Goal: Task Accomplishment & Management: Complete application form

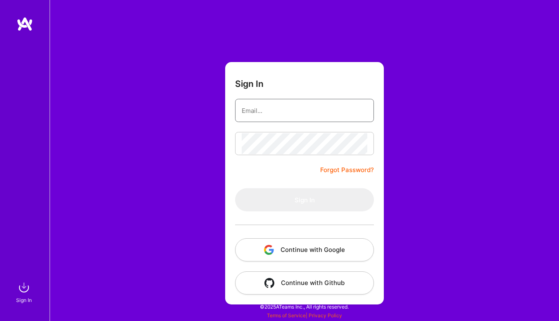
type input "[EMAIL_ADDRESS][DOMAIN_NAME]"
click at [304, 200] on button "Sign In" at bounding box center [304, 199] width 139 height 23
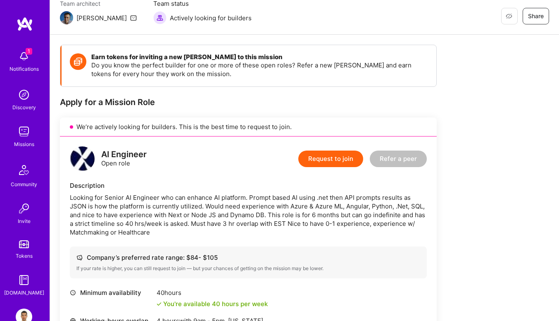
scroll to position [126, 0]
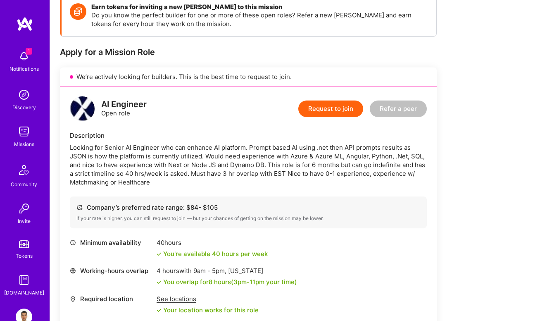
click at [342, 171] on div "Looking for Senior AI Engineer who can enhance AI platform. Prompt based AI usi…" at bounding box center [248, 164] width 357 height 43
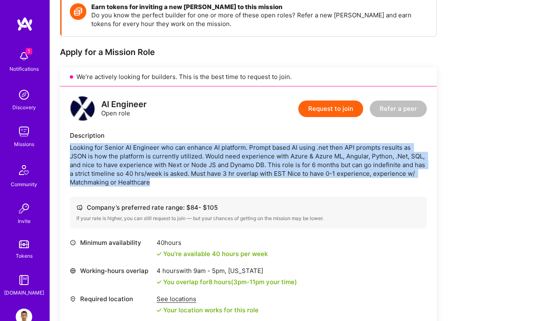
click at [342, 171] on div "Looking for Senior AI Engineer who can enhance AI platform. Prompt based AI usi…" at bounding box center [248, 164] width 357 height 43
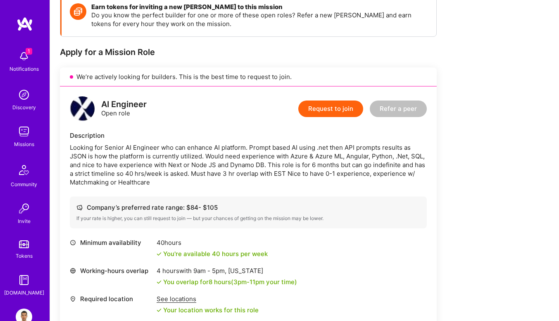
click at [337, 112] on button "Request to join" at bounding box center [330, 108] width 65 height 17
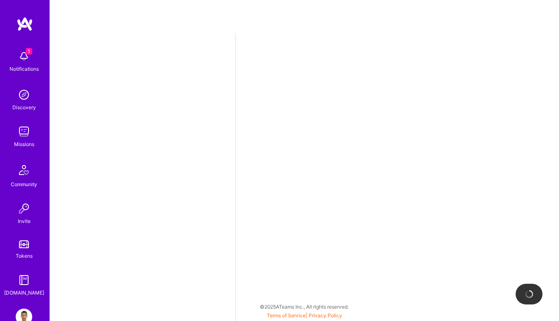
select select "RS"
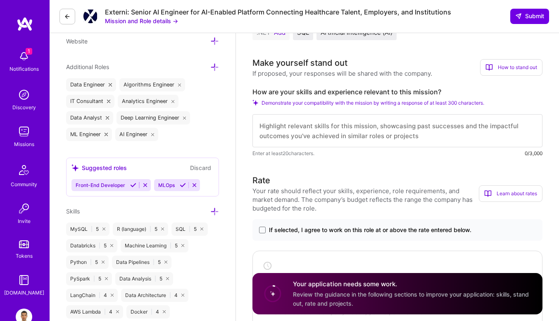
scroll to position [274, 0]
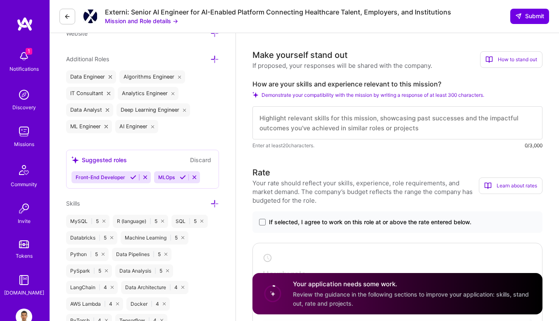
click at [335, 123] on textarea at bounding box center [397, 122] width 290 height 33
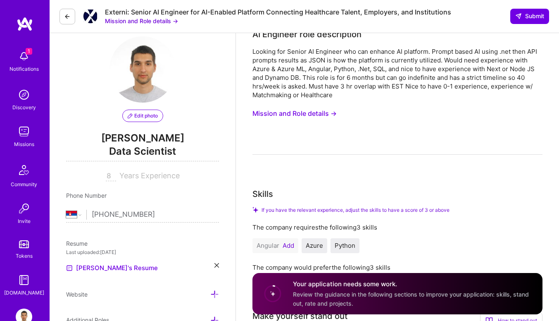
scroll to position [14, 0]
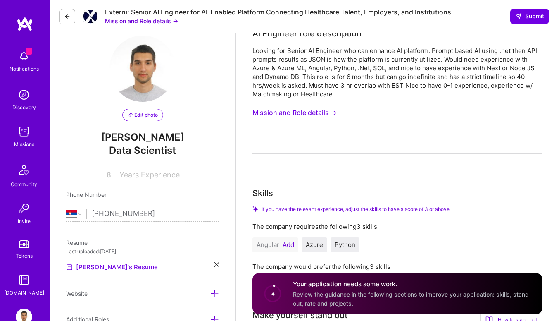
type textarea "I've had experience in implementing ML and AI in multiple healthcare projects,"
click at [292, 77] on div "Looking for Senior AI Engineer who can enhance AI platform. Prompt based AI usi…" at bounding box center [397, 72] width 290 height 52
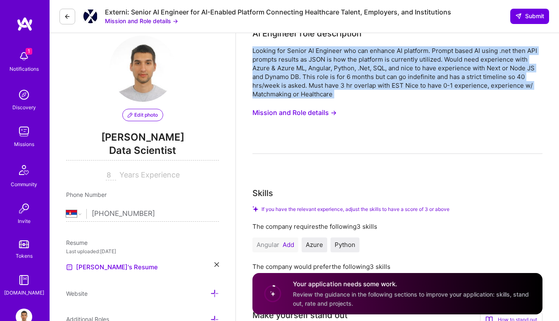
click at [292, 77] on div "Looking for Senior AI Engineer who can enhance AI platform. Prompt based AI usi…" at bounding box center [397, 72] width 290 height 52
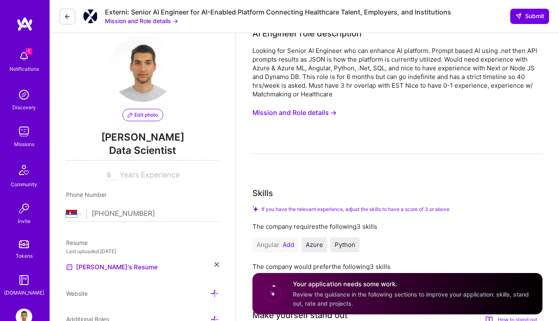
click at [292, 77] on div "Looking for Senior AI Engineer who can enhance AI platform. Prompt based AI usi…" at bounding box center [397, 72] width 290 height 52
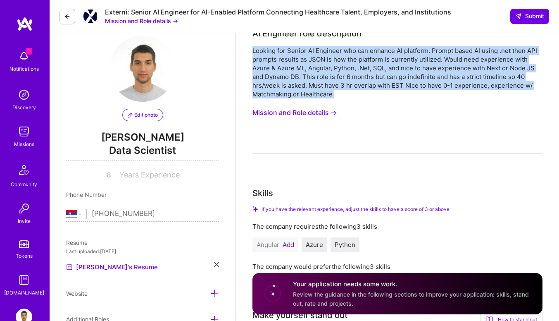
click at [292, 77] on div "Looking for Senior AI Engineer who can enhance AI platform. Prompt based AI usi…" at bounding box center [397, 72] width 290 height 52
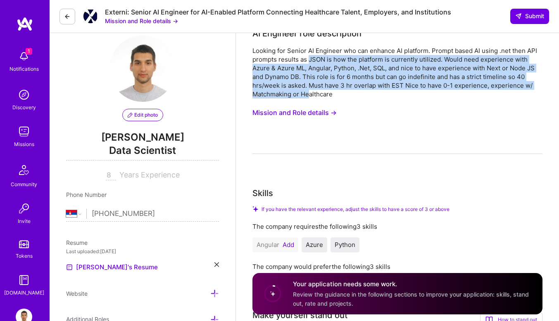
drag, startPoint x: 308, startPoint y: 96, endPoint x: 309, endPoint y: 59, distance: 37.6
click at [309, 59] on div "Looking for Senior AI Engineer who can enhance AI platform. Prompt based AI usi…" at bounding box center [397, 72] width 290 height 52
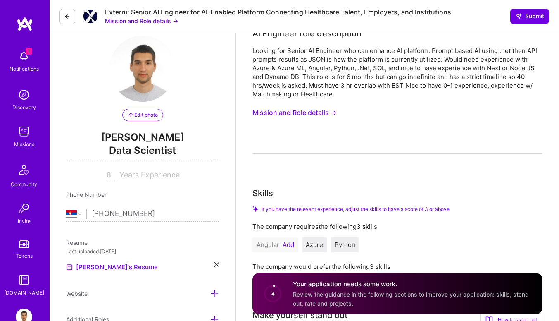
click at [337, 56] on div "Looking for Senior AI Engineer who can enhance AI platform. Prompt based AI usi…" at bounding box center [397, 72] width 290 height 52
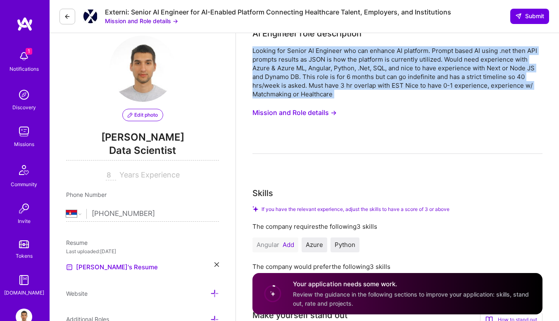
click at [337, 56] on div "Looking for Senior AI Engineer who can enhance AI platform. Prompt based AI usi…" at bounding box center [397, 72] width 290 height 52
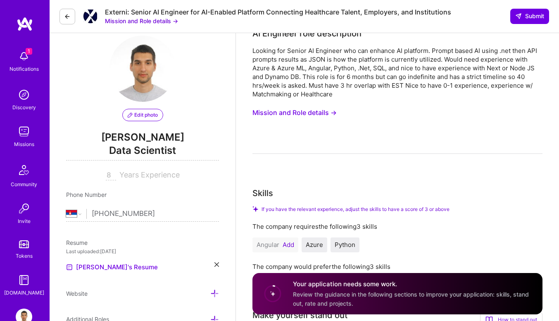
click at [328, 64] on div "Looking for Senior AI Engineer who can enhance AI platform. Prompt based AI usi…" at bounding box center [397, 72] width 290 height 52
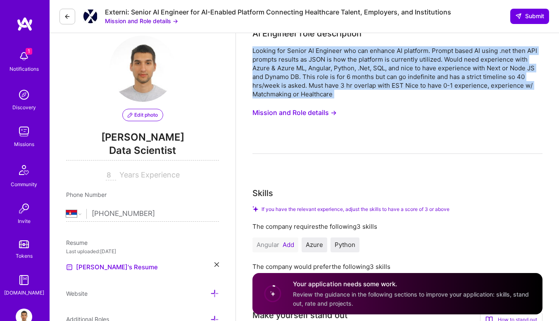
click at [328, 64] on div "Looking for Senior AI Engineer who can enhance AI platform. Prompt based AI usi…" at bounding box center [397, 72] width 290 height 52
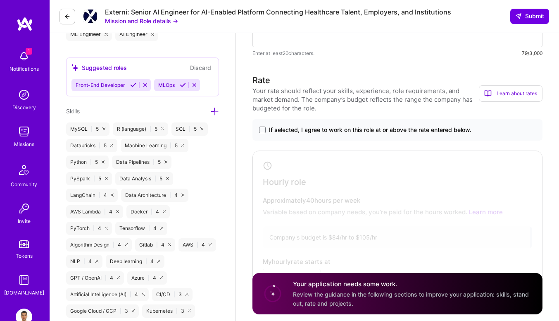
scroll to position [342, 0]
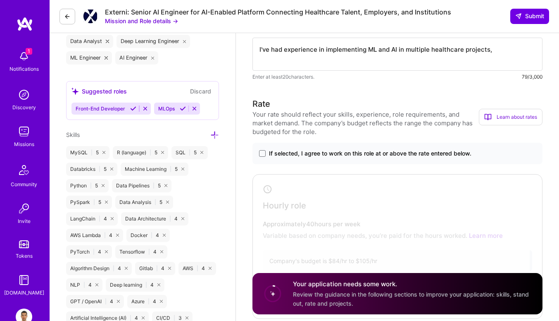
click at [269, 152] on span "If selected, I agree to work on this role at or above the rate entered below." at bounding box center [370, 153] width 202 height 8
click at [0, 0] on input "If selected, I agree to work on this role at or above the rate entered below." at bounding box center [0, 0] width 0 height 0
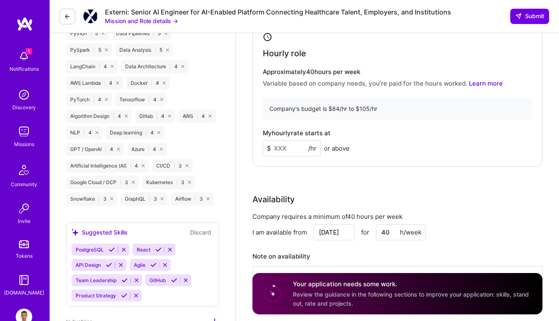
scroll to position [495, 0]
click at [276, 150] on input at bounding box center [292, 147] width 58 height 16
type input "8"
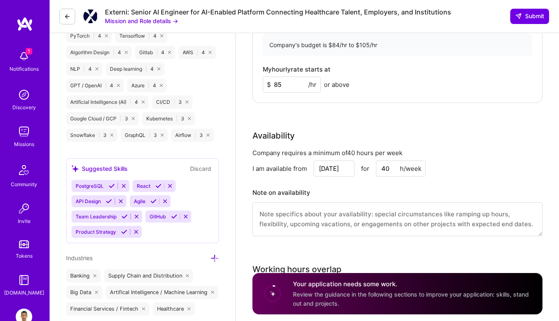
scroll to position [589, 0]
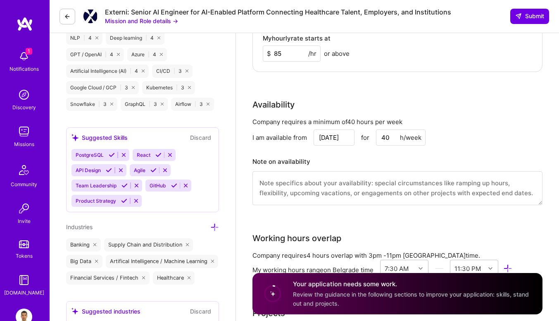
type input "85"
click at [330, 132] on input "[DATE]" at bounding box center [334, 137] width 41 height 16
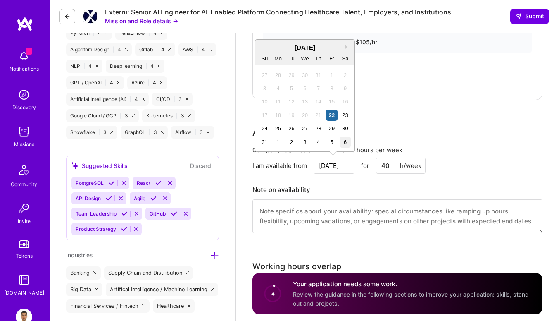
scroll to position [552, 0]
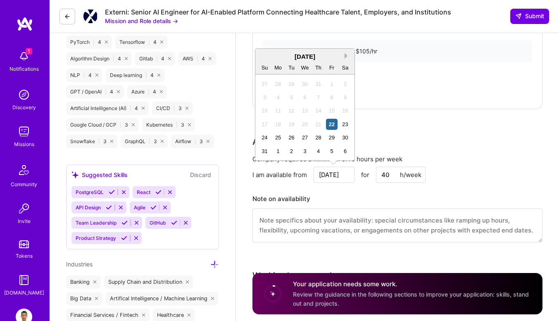
click at [346, 57] on button "Next Month" at bounding box center [347, 56] width 6 height 6
click at [265, 106] on div "14" at bounding box center [264, 110] width 11 height 11
type input "[DATE]"
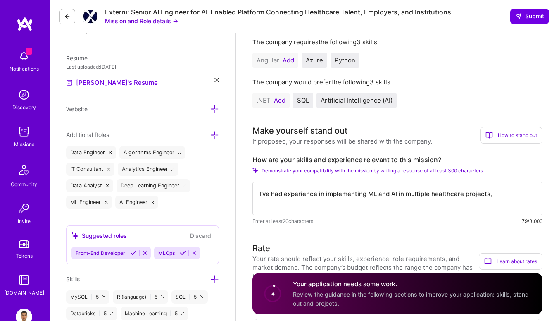
scroll to position [208, 0]
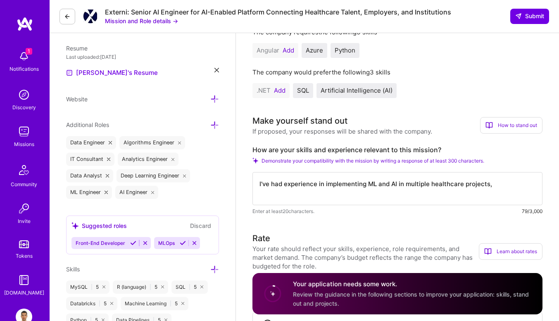
click at [506, 183] on textarea "I've had experience in implementing ML and AI in multiple healthcare projects," at bounding box center [397, 188] width 290 height 33
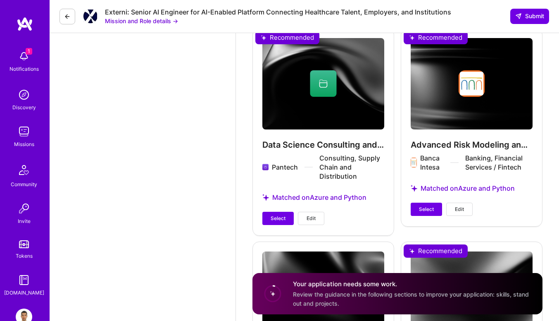
scroll to position [1165, 0]
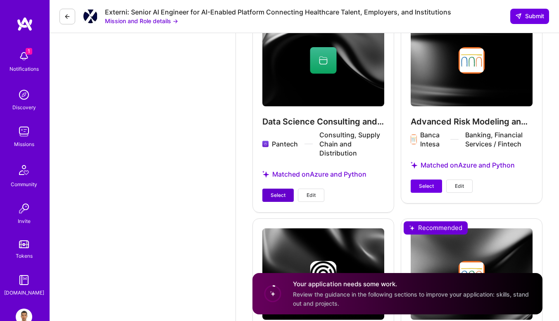
type textarea "I've had experience in implementing ML and AI in multiple healthcare projects"
click at [278, 195] on span "Select" at bounding box center [278, 194] width 15 height 7
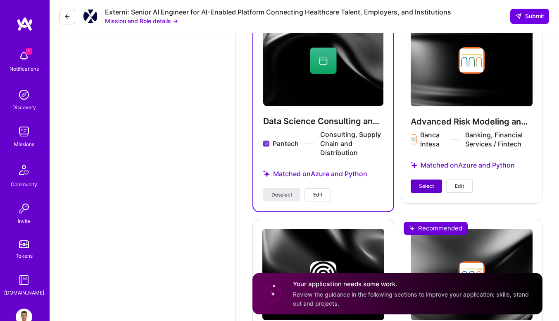
click at [425, 189] on span "Select" at bounding box center [426, 185] width 15 height 7
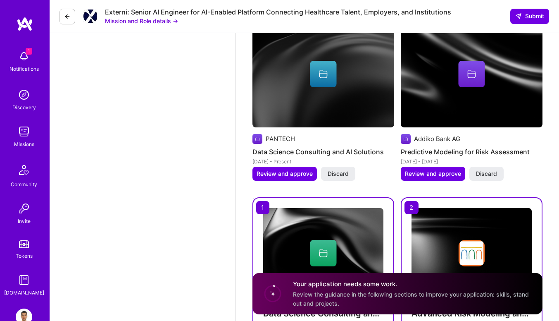
scroll to position [956, 0]
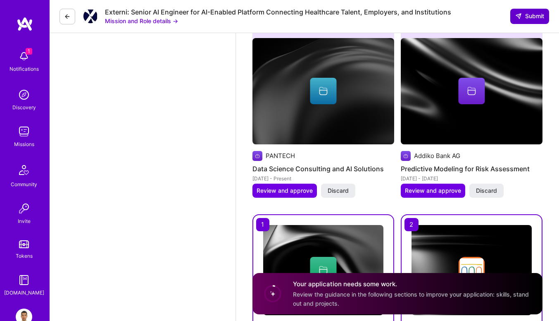
click at [525, 13] on span "Submit" at bounding box center [529, 16] width 29 height 8
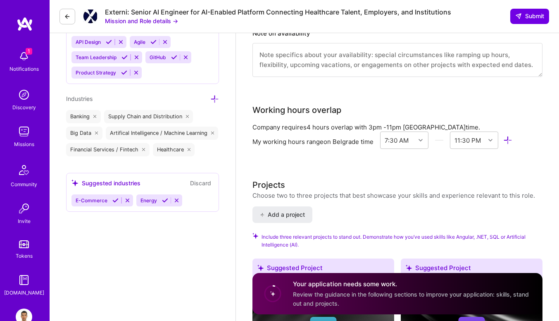
scroll to position [691, 0]
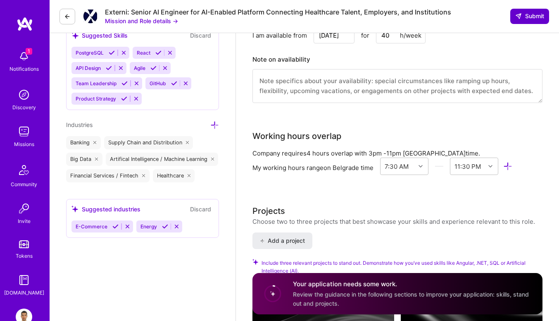
click at [532, 15] on span "Submit" at bounding box center [529, 16] width 29 height 8
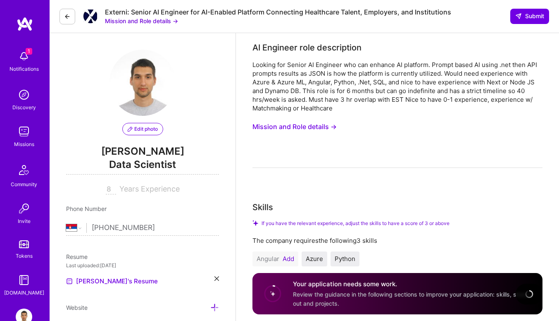
scroll to position [0, 0]
click at [62, 14] on button at bounding box center [67, 17] width 16 height 16
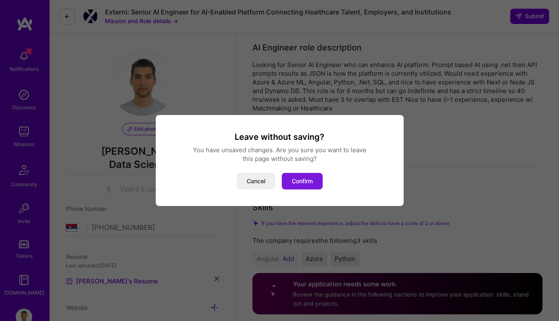
click at [290, 182] on button "Confirm" at bounding box center [302, 181] width 41 height 17
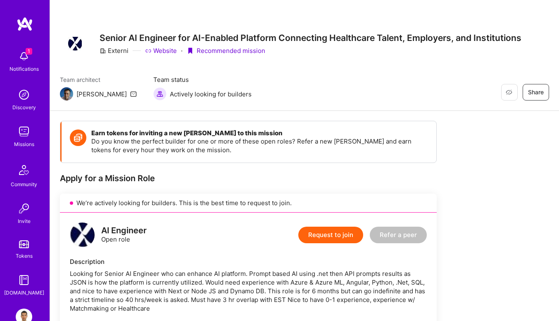
click at [16, 144] on div "Missions" at bounding box center [24, 144] width 20 height 9
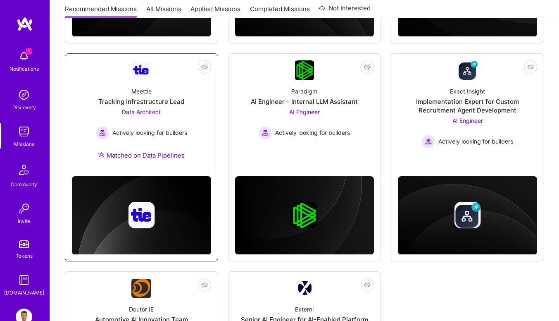
scroll to position [310, 0]
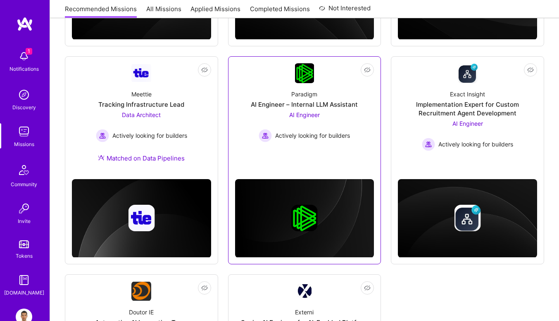
click at [297, 107] on div "AI Engineer – Internal LLM Assistant" at bounding box center [304, 104] width 107 height 9
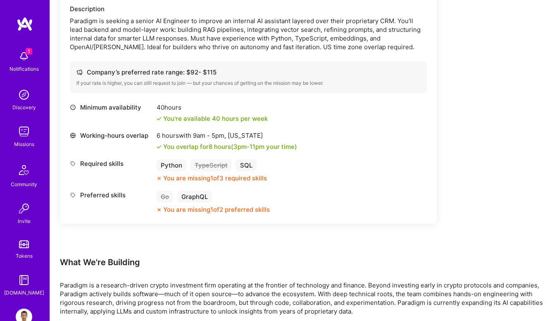
scroll to position [259, 0]
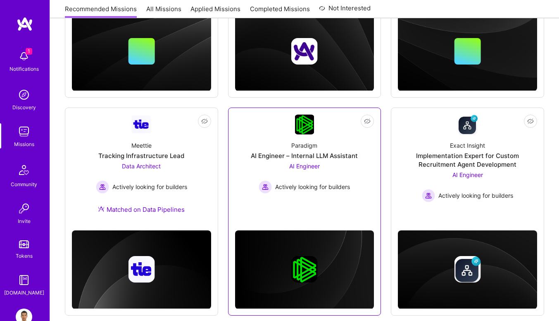
scroll to position [310, 0]
